Goal: Find specific page/section: Find specific page/section

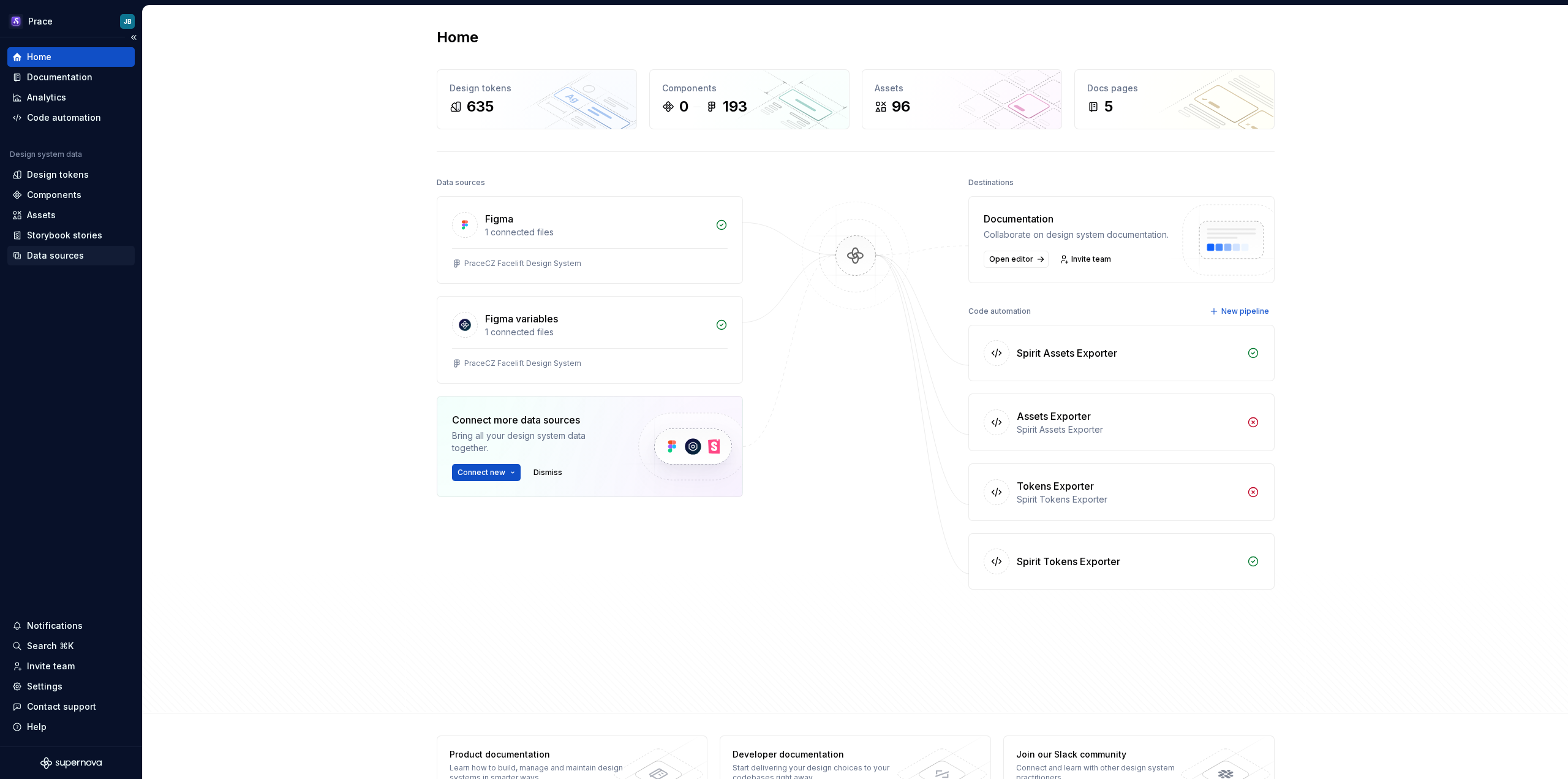
click at [50, 258] on div "Data sources" at bounding box center [55, 256] width 57 height 13
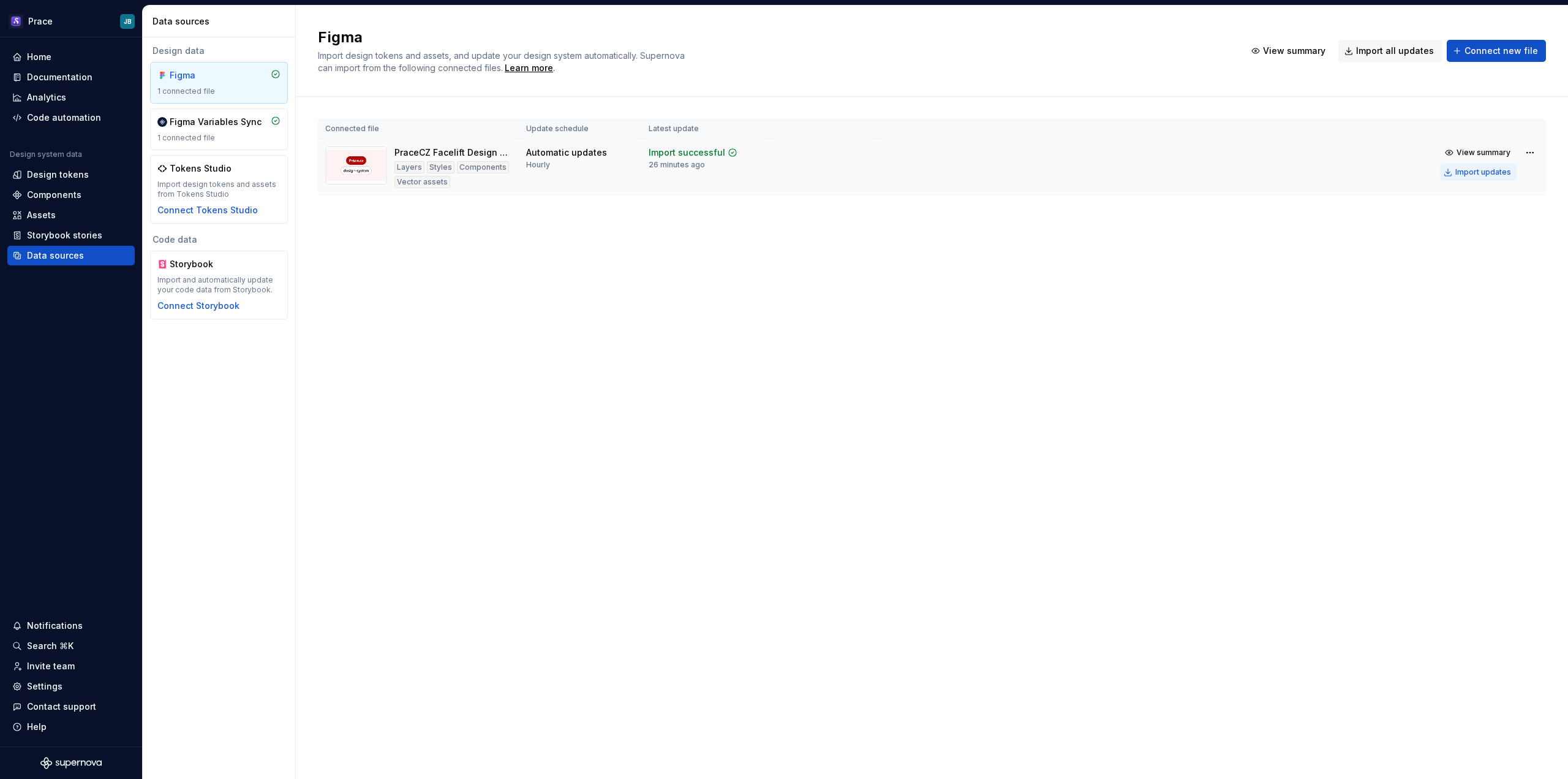
click at [1487, 174] on div "Import updates" at bounding box center [1483, 172] width 56 height 10
click at [653, 226] on div "Connected file Update schedule Latest update PraceCZ Facelift Design System Lay…" at bounding box center [932, 169] width 1228 height 146
click at [56, 191] on div "Components" at bounding box center [54, 195] width 55 height 13
